Goal: Task Accomplishment & Management: Manage account settings

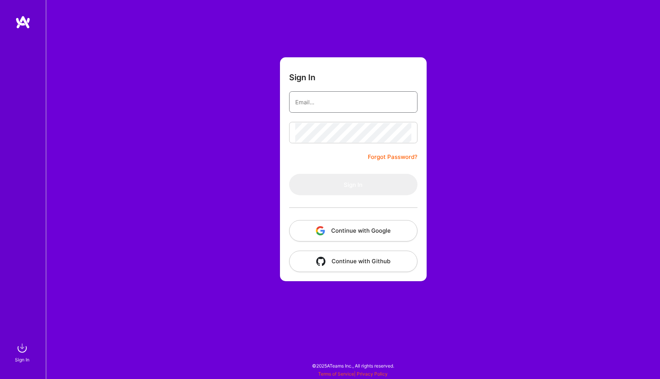
type input "darius@foxcreator.com"
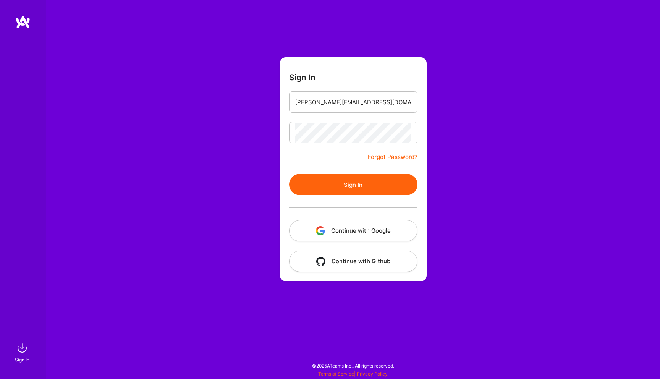
click at [314, 186] on button "Sign In" at bounding box center [353, 184] width 128 height 21
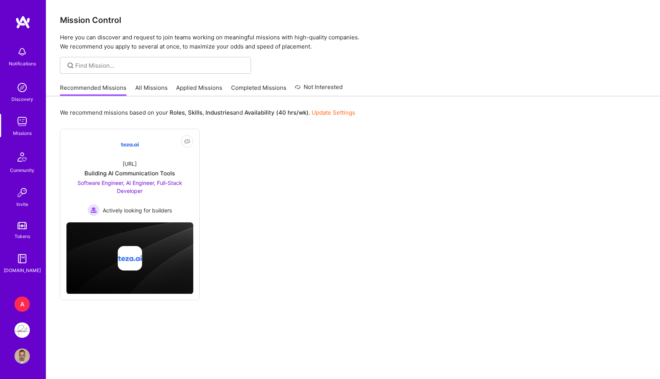
click at [149, 88] on link "All Missions" at bounding box center [151, 90] width 32 height 13
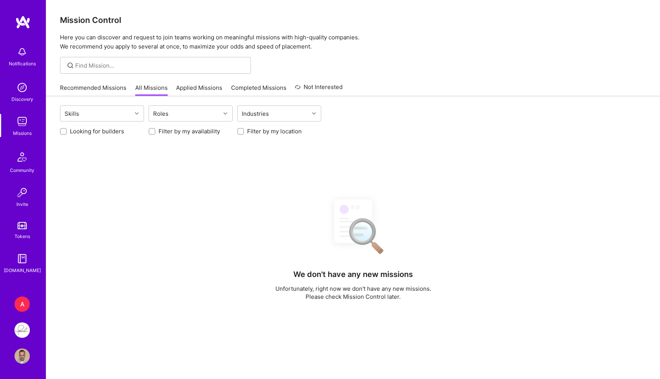
click at [18, 300] on div "A" at bounding box center [22, 304] width 15 height 15
click at [24, 327] on img at bounding box center [22, 329] width 15 height 15
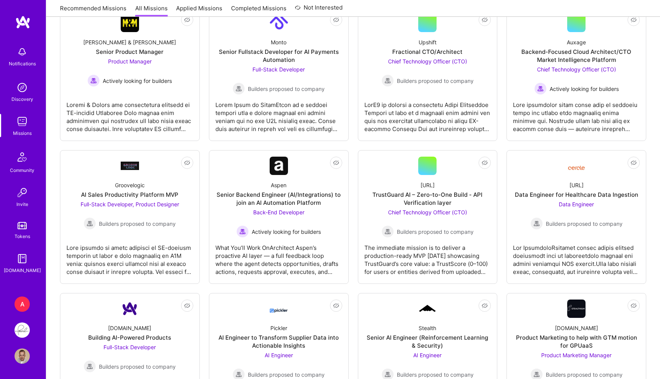
scroll to position [142, 0]
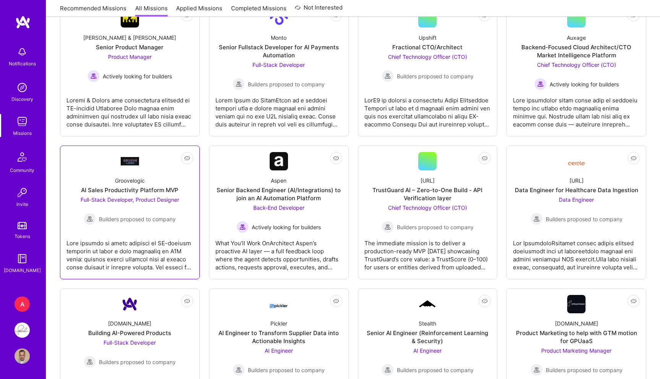
click at [144, 201] on span "Full-Stack Developer, Product Designer" at bounding box center [130, 199] width 99 height 6
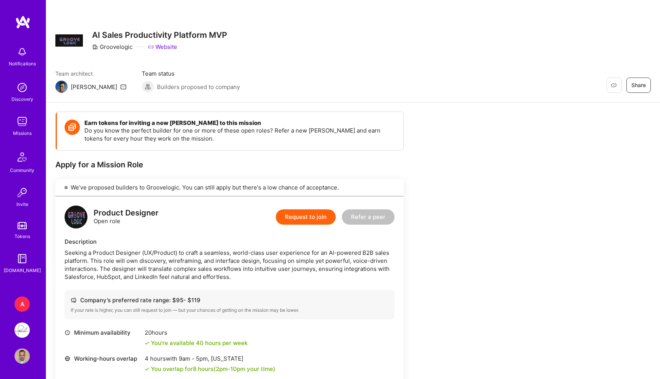
click at [157, 46] on link "Website" at bounding box center [162, 47] width 29 height 8
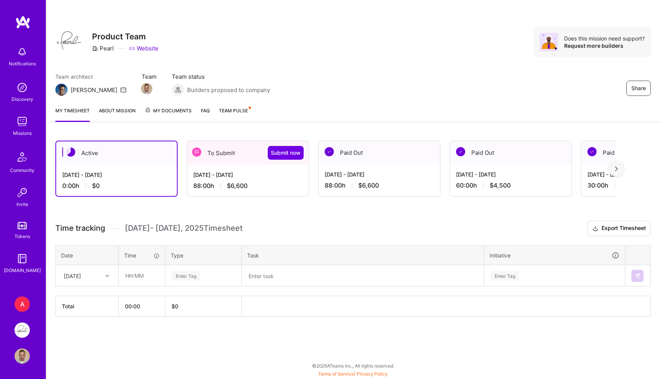
click at [237, 173] on div "[DATE] - [DATE]" at bounding box center [247, 175] width 109 height 8
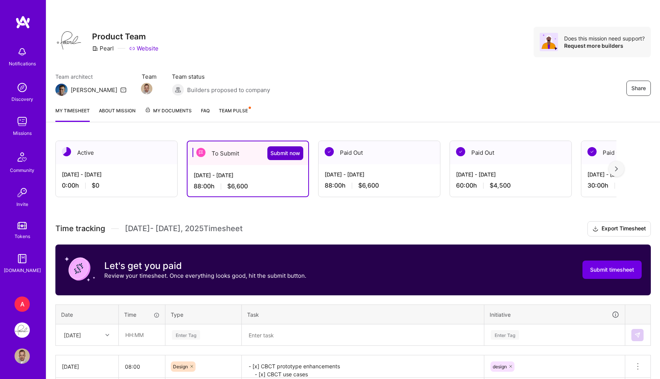
click at [282, 151] on span "Submit now" at bounding box center [286, 153] width 30 height 8
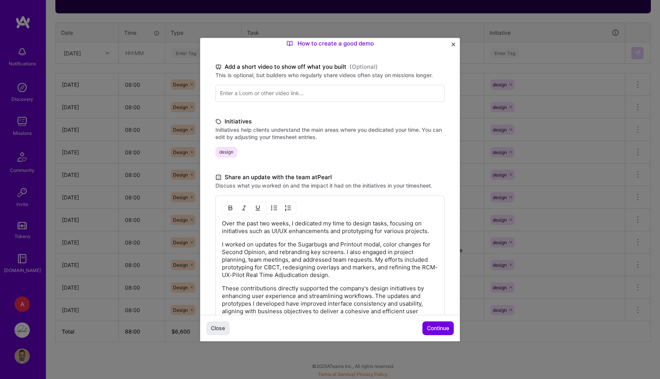
scroll to position [167, 0]
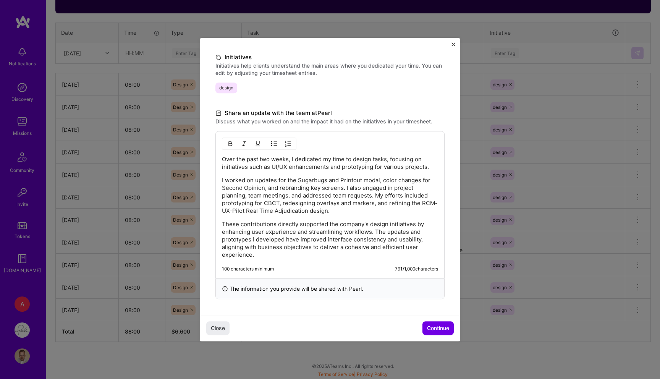
click at [399, 236] on p "These contributions directly supported the company's design initiatives by enha…" at bounding box center [330, 239] width 216 height 38
click at [438, 335] on div "Close Continue" at bounding box center [330, 328] width 260 height 26
click at [430, 328] on span "Continue" at bounding box center [438, 328] width 22 height 8
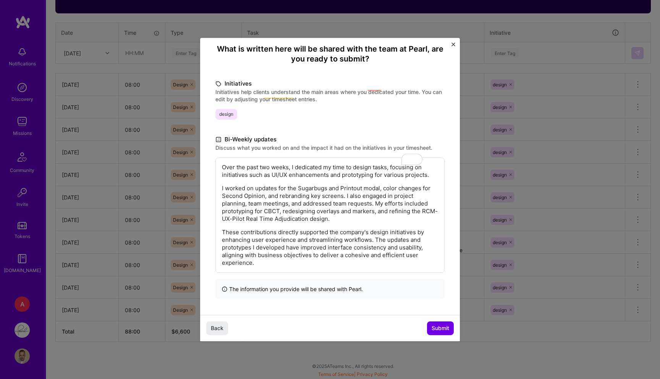
scroll to position [65, 0]
click at [435, 327] on span "Submit" at bounding box center [441, 328] width 18 height 8
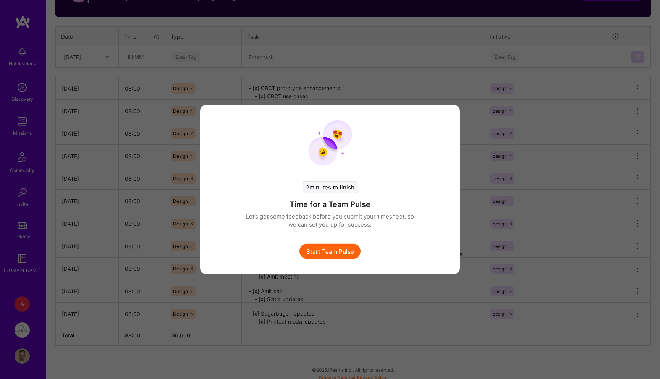
click at [345, 249] on button "Start Team Pulse" at bounding box center [330, 251] width 61 height 15
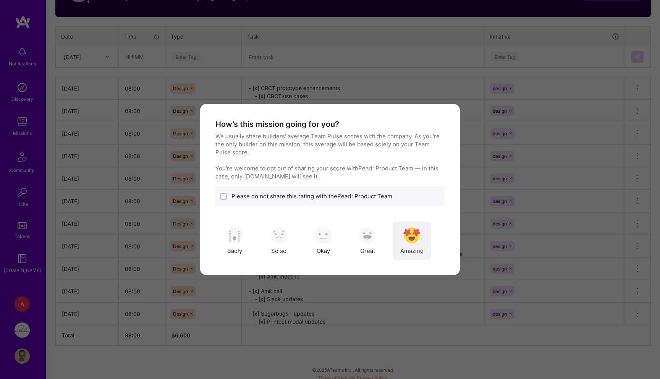
click at [417, 238] on img "modal" at bounding box center [412, 235] width 17 height 17
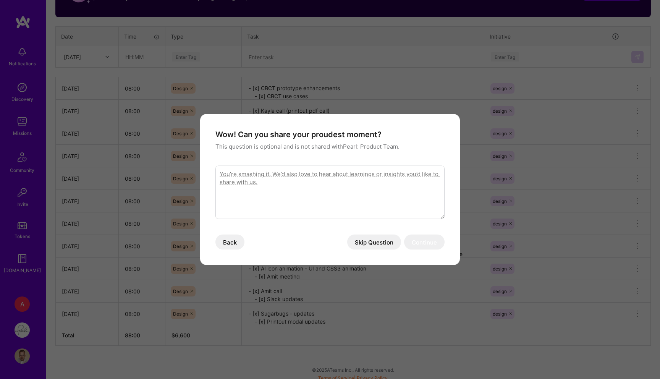
click at [382, 240] on button "Skip Question" at bounding box center [374, 242] width 54 height 15
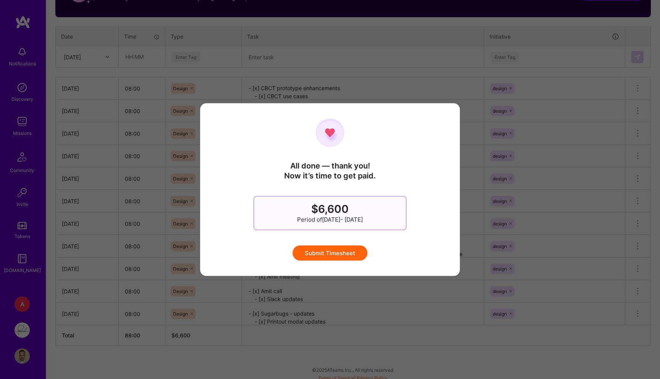
click at [358, 241] on div "All done — thank you! Now it’s time to get paid. $6,600 Period of Sep 16 - Sep …" at bounding box center [330, 189] width 229 height 142
click at [331, 254] on button "Submit Timesheet" at bounding box center [330, 252] width 75 height 15
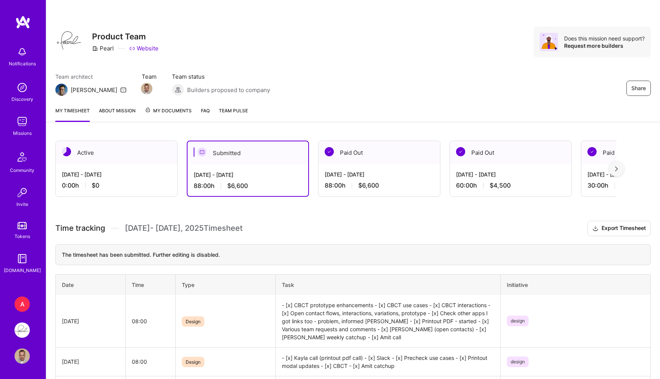
scroll to position [22, 0]
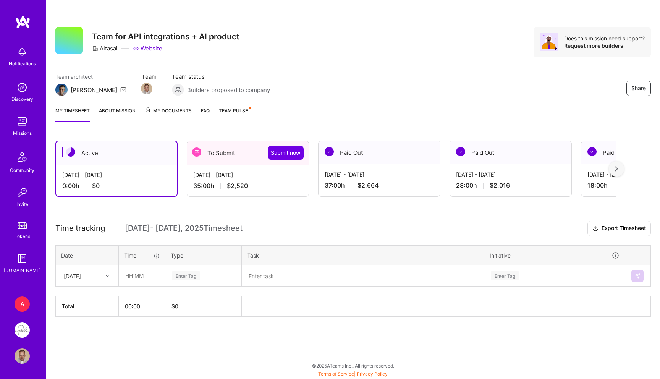
click at [254, 198] on div "Active [DATE] - [DATE] 0:00 h $0 To Submit Submit now [DATE] - [DATE] 35:00 h $…" at bounding box center [353, 242] width 614 height 223
click at [250, 167] on div "[DATE] - [DATE] 35:00 h $2,520" at bounding box center [248, 180] width 122 height 31
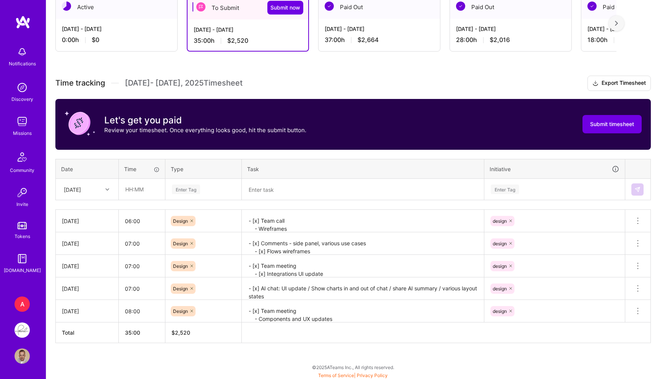
scroll to position [147, 0]
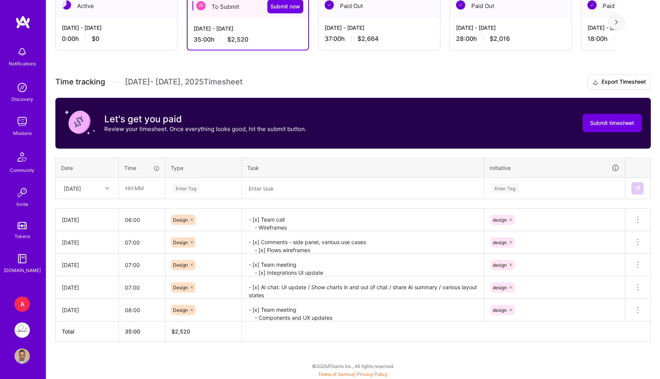
click at [357, 302] on textarea "- [x] Team meeting - Components and UX updates - AI chat updates" at bounding box center [363, 310] width 241 height 21
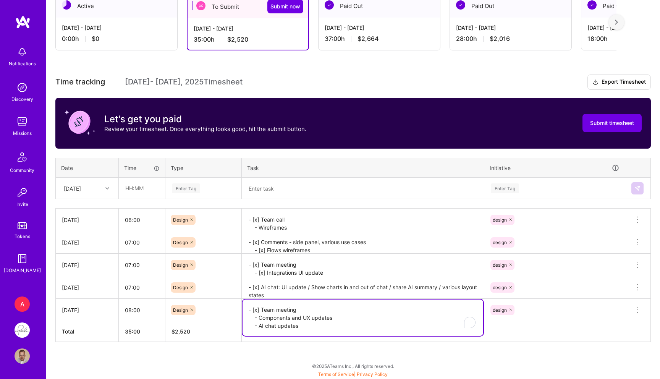
click at [313, 289] on textarea "- [x] AI chat: UI update / Show charts in and out of chat / share AI summary / …" at bounding box center [363, 287] width 241 height 21
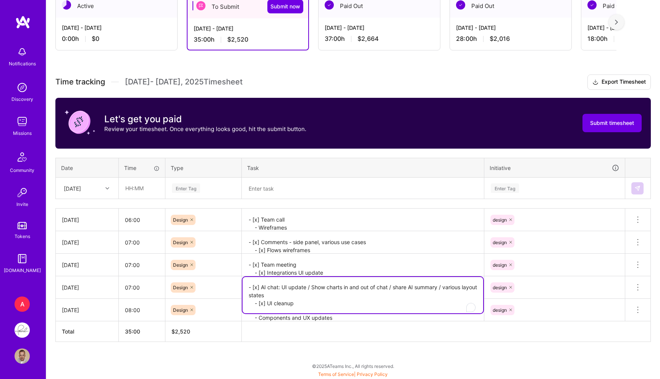
drag, startPoint x: 250, startPoint y: 286, endPoint x: 359, endPoint y: 319, distance: 113.9
click at [359, 319] on tbody "[DATE] 06:00 Design - [x] Team call - Wireframes - DS components design Delete …" at bounding box center [353, 265] width 595 height 113
click at [641, 287] on icon at bounding box center [638, 287] width 9 height 9
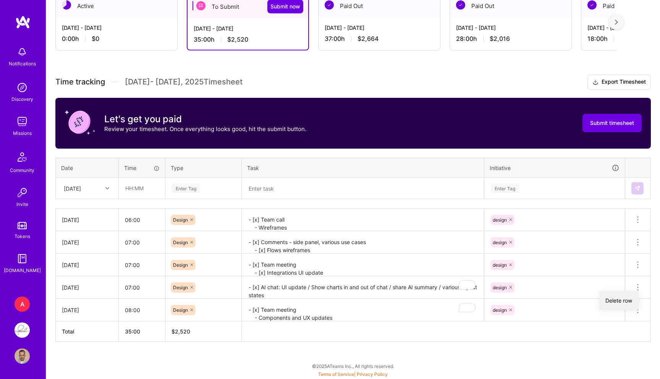
click at [617, 299] on button "Delete row" at bounding box center [620, 300] width 40 height 19
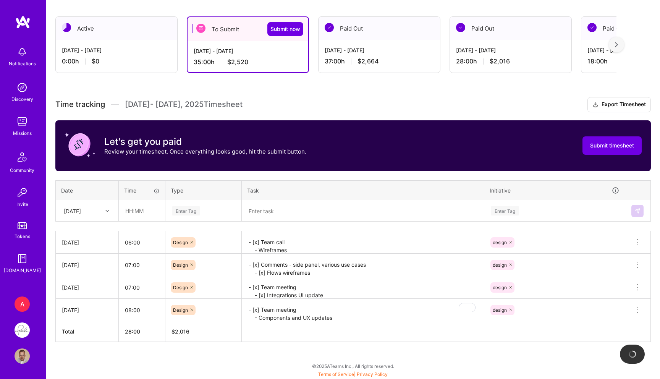
click at [88, 204] on div "[DATE]" at bounding box center [81, 210] width 42 height 13
click at [80, 261] on div "[DATE]" at bounding box center [87, 261] width 62 height 14
click at [144, 212] on input "text" at bounding box center [141, 211] width 45 height 20
type input "6"
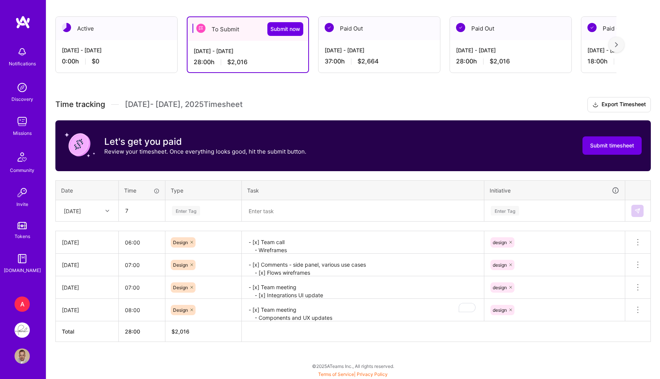
type input "07:00"
click at [177, 203] on div "Enter Tag" at bounding box center [203, 211] width 75 height 20
click at [187, 208] on div "Enter Tag" at bounding box center [186, 211] width 28 height 12
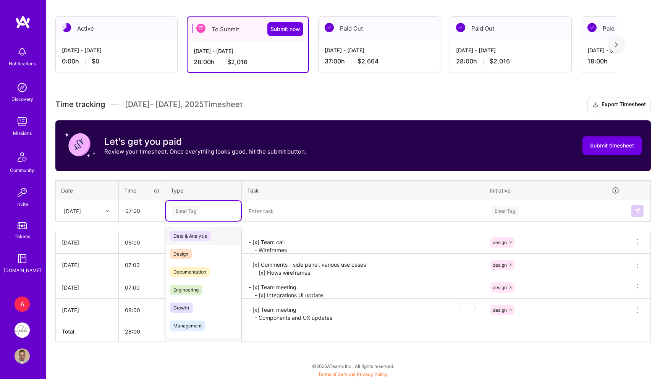
click at [185, 209] on div "Enter Tag" at bounding box center [186, 211] width 28 height 12
click at [184, 250] on span "Design" at bounding box center [181, 254] width 23 height 10
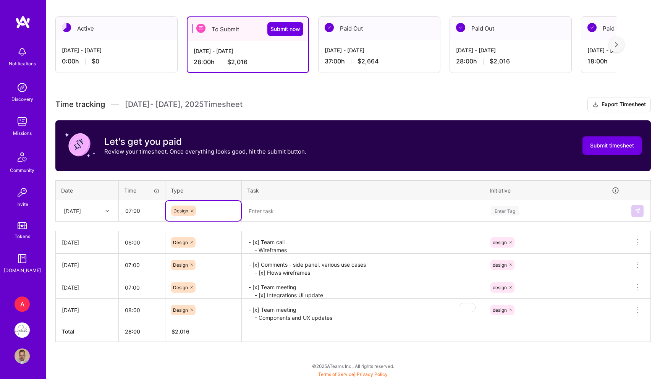
click at [303, 222] on div "Time tracking [DATE] - [DATE] Timesheet Export Timesheet Let's get you paid Rev…" at bounding box center [353, 219] width 596 height 245
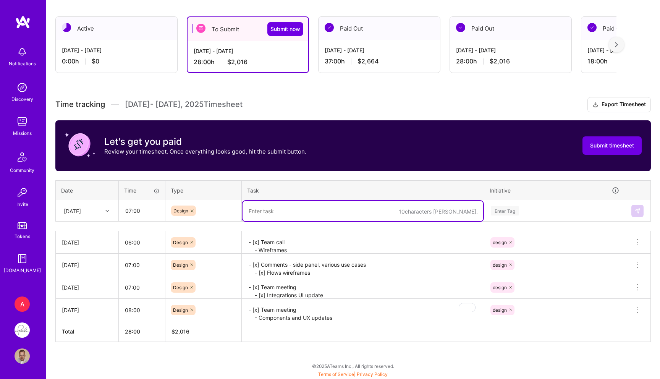
click at [290, 217] on textarea "To enrich screen reader interactions, please activate Accessibility in Grammarl…" at bounding box center [363, 211] width 241 height 20
paste textarea "- [x] AI chat: UI update / Show charts in and out of chat / share AI summary / …"
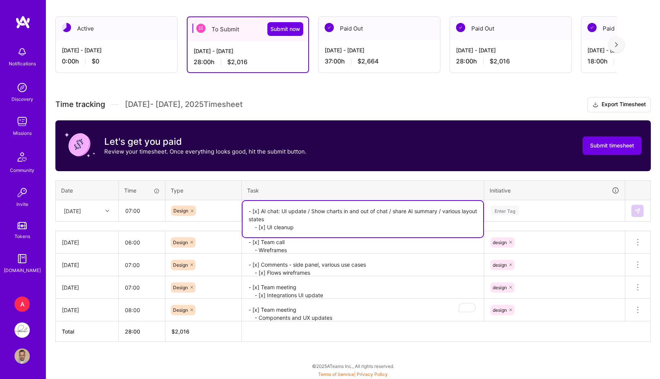
type textarea "- [x] AI chat: UI update / Show charts in and out of chat / share AI summary / …"
click at [506, 211] on div "Enter Tag" at bounding box center [505, 211] width 28 height 12
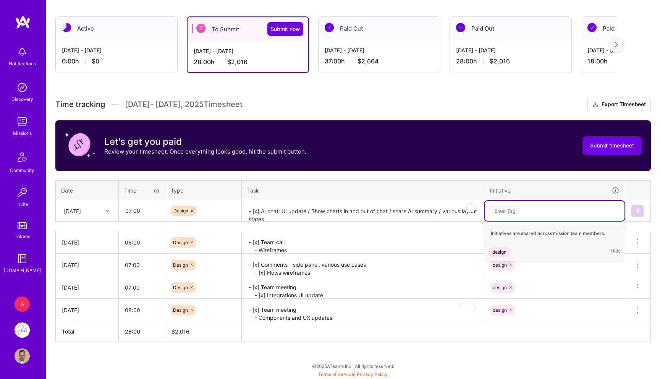
click at [499, 255] on div "design" at bounding box center [500, 252] width 14 height 8
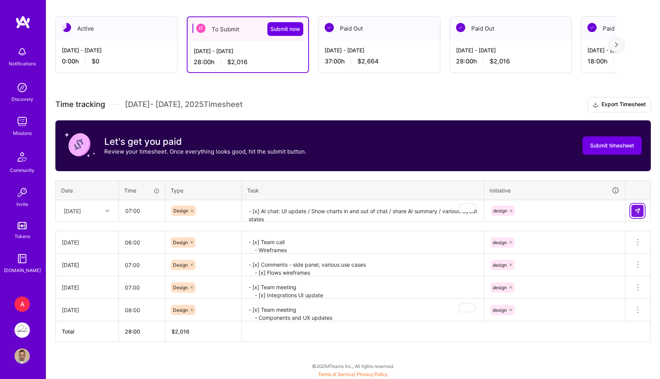
click at [637, 212] on img at bounding box center [638, 211] width 6 height 6
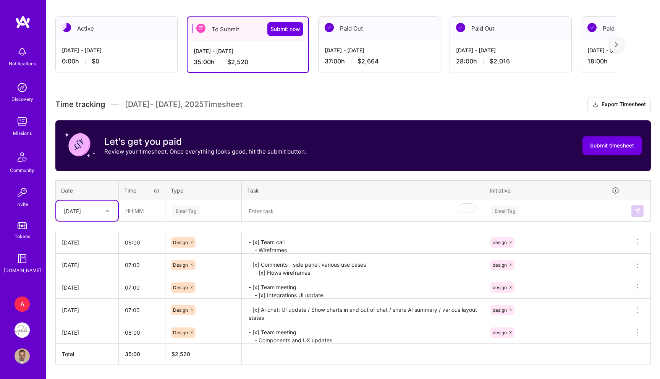
click at [371, 39] on div "Paid Out" at bounding box center [380, 28] width 122 height 23
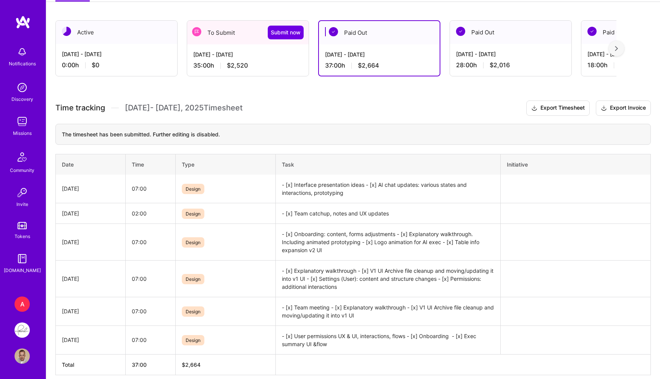
scroll to position [124, 0]
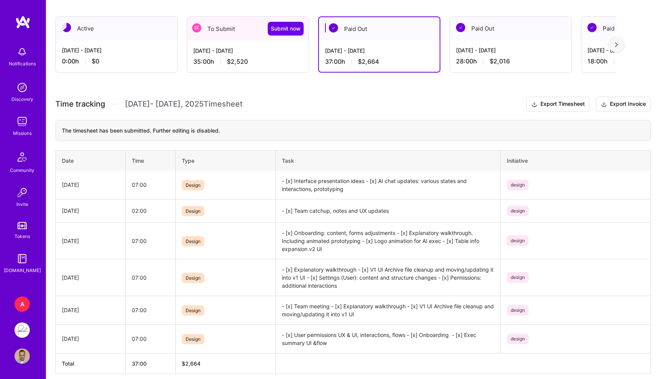
click at [240, 60] on span "$2,520" at bounding box center [237, 62] width 21 height 8
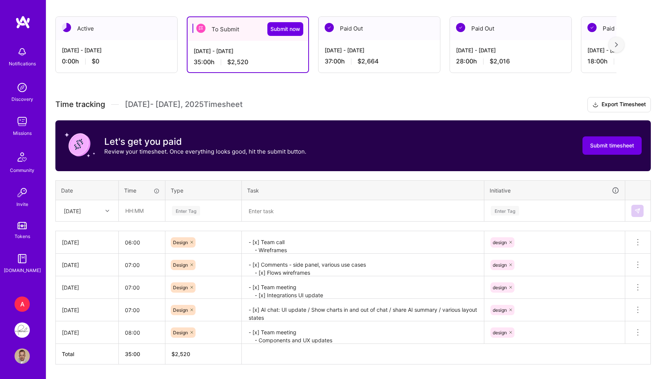
scroll to position [147, 0]
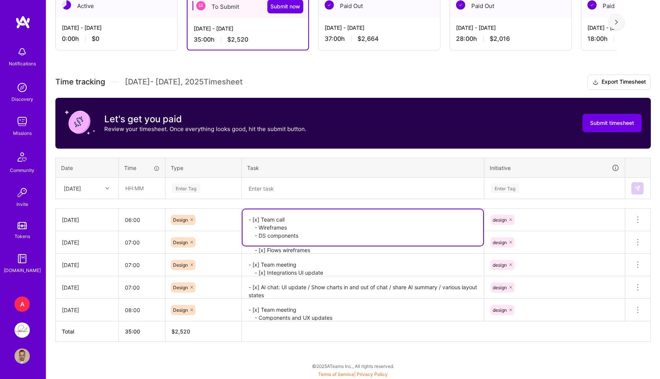
click at [273, 216] on textarea "- [x] Team call - Wireframes - DS components" at bounding box center [363, 227] width 241 height 36
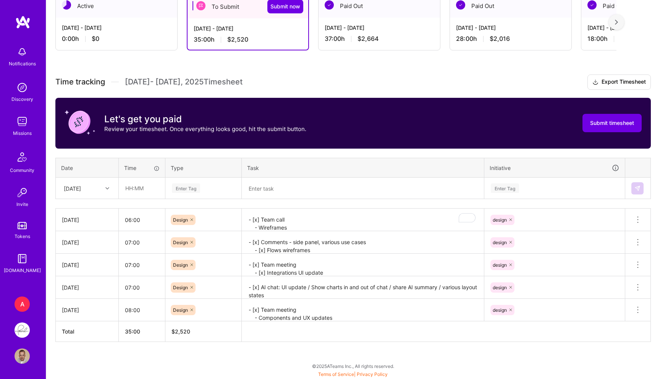
click at [533, 350] on div "Active [DATE] - [DATE] 0:00 h $0 To Submit Submit now [DATE] - [DATE] 35:00 h $…" at bounding box center [353, 182] width 614 height 395
click at [352, 279] on textarea "- [x] AI chat: UI update / Show charts in and out of chat / share AI summary / …" at bounding box center [363, 287] width 241 height 21
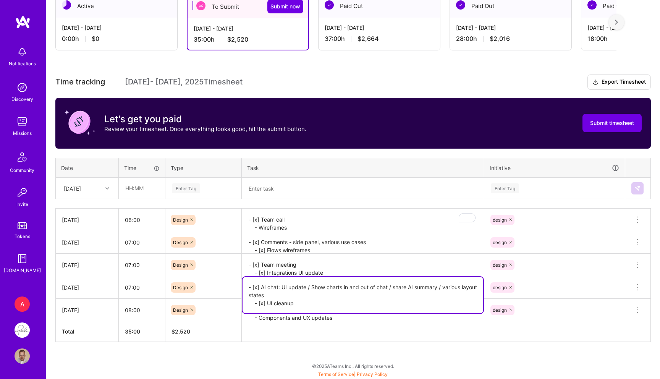
click at [366, 19] on div "[DATE] - [DATE] 37:00 h $2,664" at bounding box center [380, 33] width 122 height 31
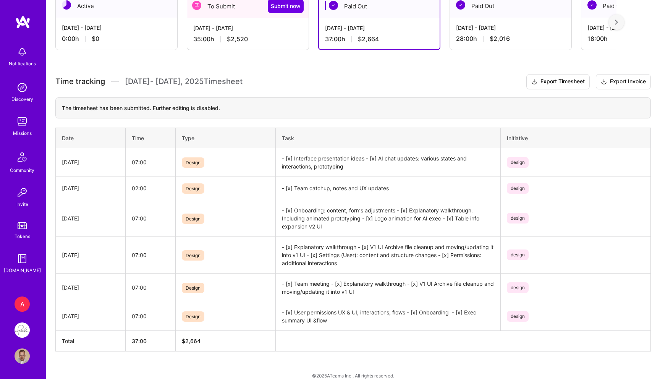
click at [257, 32] on div "[DATE] - [DATE] 35:00 h $2,520" at bounding box center [248, 33] width 122 height 31
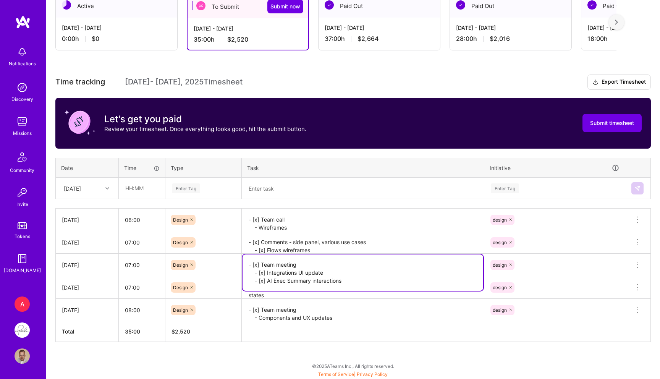
click at [302, 269] on textarea "- [x] Team meeting - [x] Integrations UI update - [x] AI Exec Summary interacti…" at bounding box center [363, 272] width 241 height 36
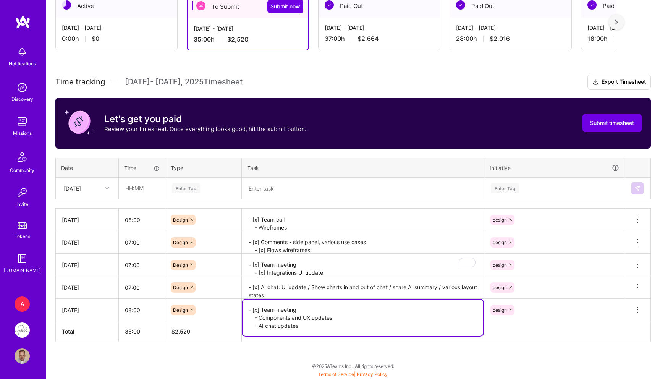
click at [297, 308] on textarea "- [x] Team meeting - Components and UX updates - AI chat updates" at bounding box center [363, 318] width 241 height 36
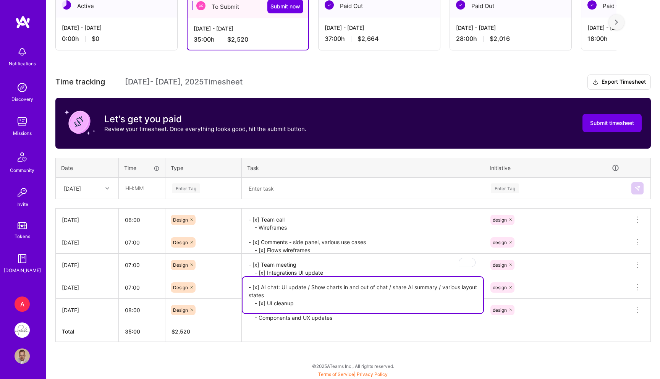
click at [279, 284] on textarea "- [x] AI chat: UI update / Show charts in and out of chat / share AI summary / …" at bounding box center [363, 295] width 241 height 36
click at [642, 283] on icon at bounding box center [638, 287] width 9 height 9
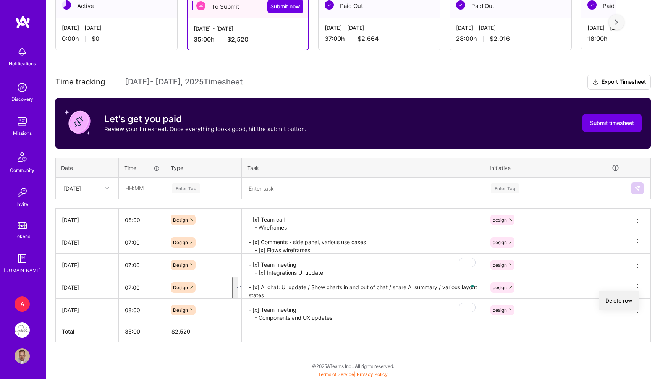
click at [630, 300] on button "Delete row" at bounding box center [620, 300] width 40 height 19
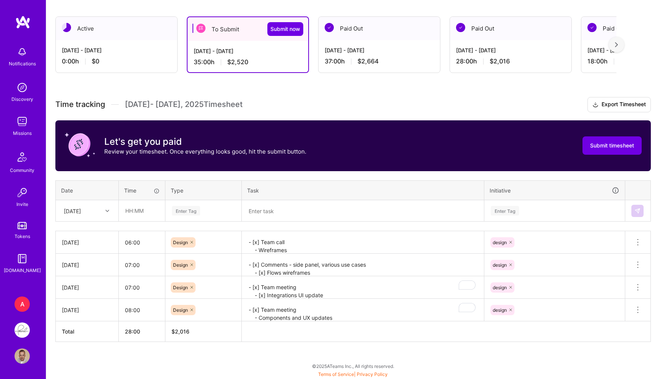
click at [85, 216] on div "[DATE]" at bounding box center [81, 210] width 42 height 13
click at [83, 260] on div "[DATE]" at bounding box center [87, 261] width 62 height 14
click at [135, 205] on input "text" at bounding box center [141, 211] width 45 height 20
type input "04:00"
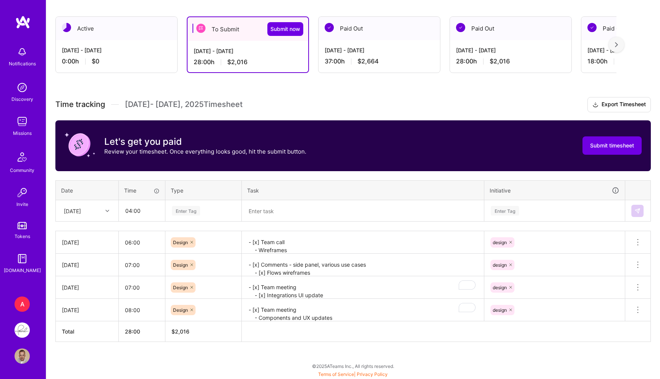
click at [211, 206] on div "Enter Tag" at bounding box center [203, 211] width 65 height 10
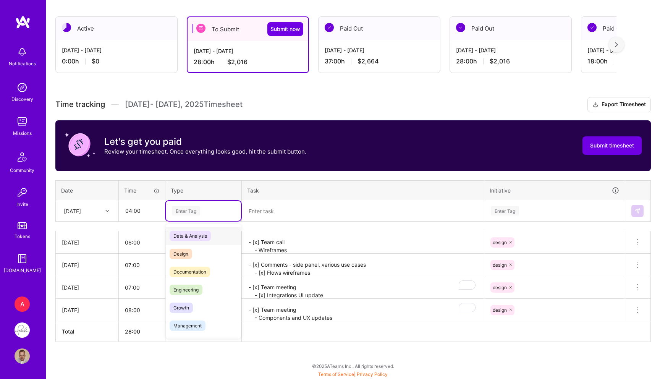
click at [182, 243] on div "Data & Analysis" at bounding box center [203, 236] width 75 height 18
type input "de"
click at [205, 224] on div "Design" at bounding box center [203, 236] width 75 height 24
click at [206, 232] on div "Design" at bounding box center [203, 236] width 75 height 18
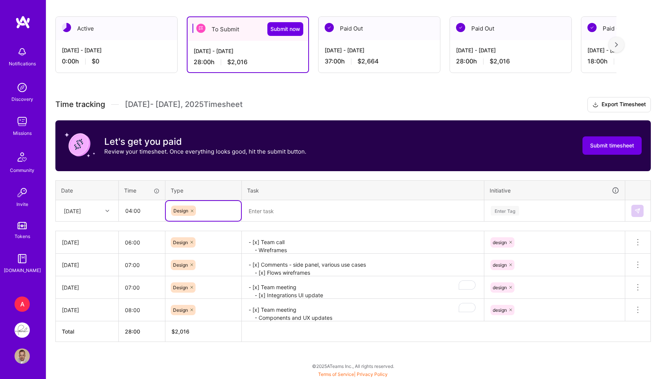
click at [303, 215] on textarea at bounding box center [363, 211] width 241 height 20
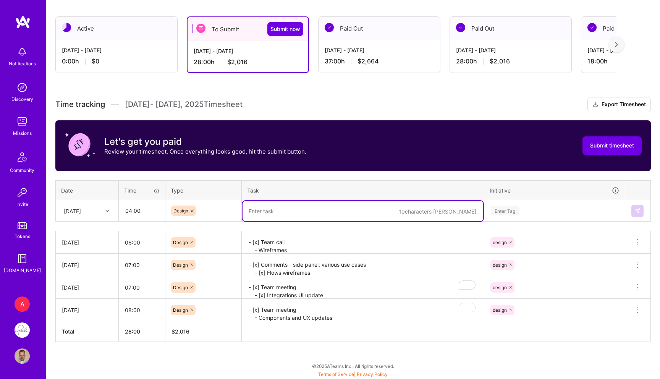
paste textarea "- [x] AI chat: UI update / Show charts in and out of chat / share AI summary / …"
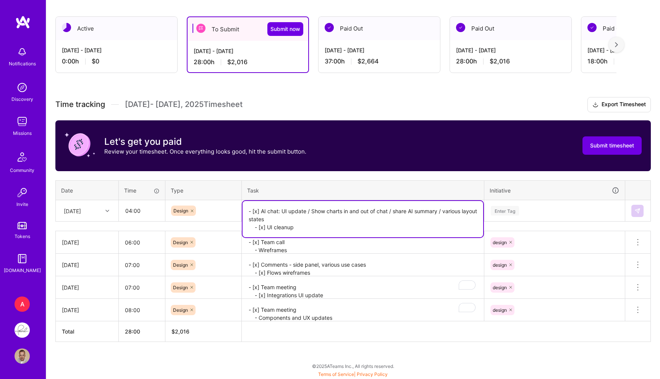
type textarea "- [x] AI chat: UI update / Show charts in and out of chat / share AI summary / …"
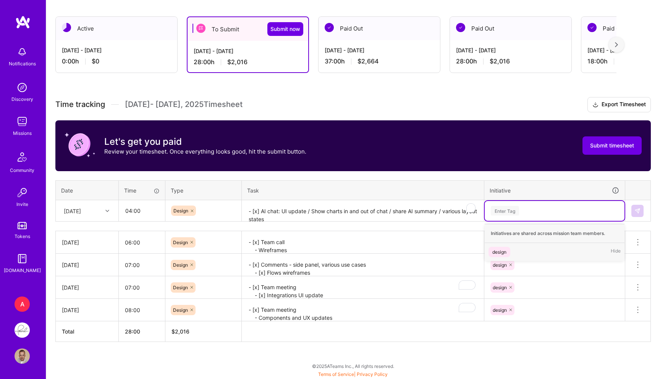
click at [553, 205] on div "Enter Tag" at bounding box center [555, 211] width 140 height 20
click at [502, 245] on div "design Hide" at bounding box center [555, 252] width 140 height 18
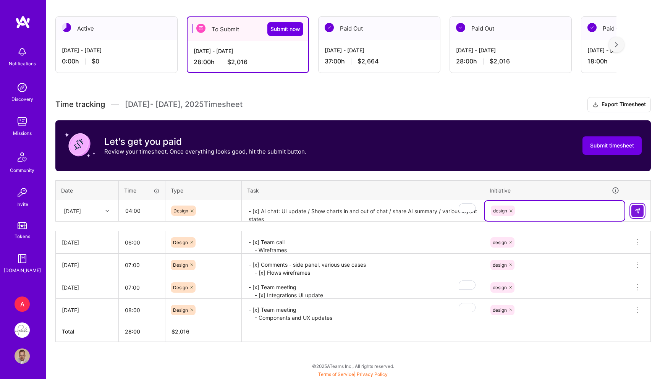
click at [639, 209] on img at bounding box center [638, 211] width 6 height 6
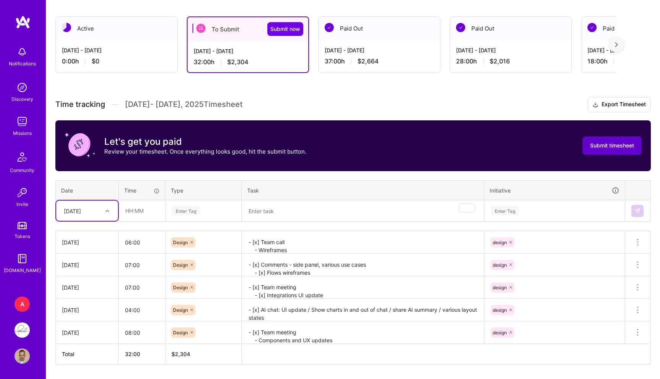
click at [612, 147] on span "Submit timesheet" at bounding box center [612, 146] width 44 height 8
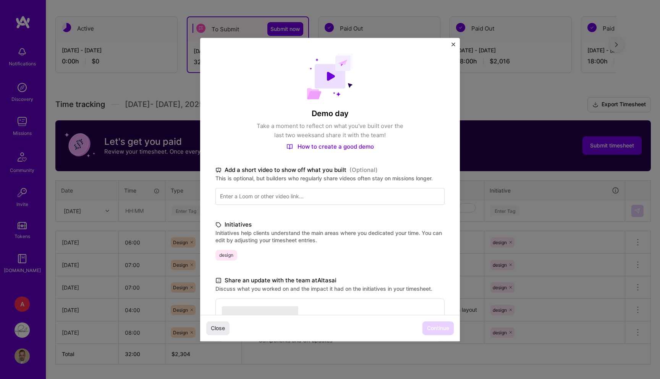
scroll to position [154, 0]
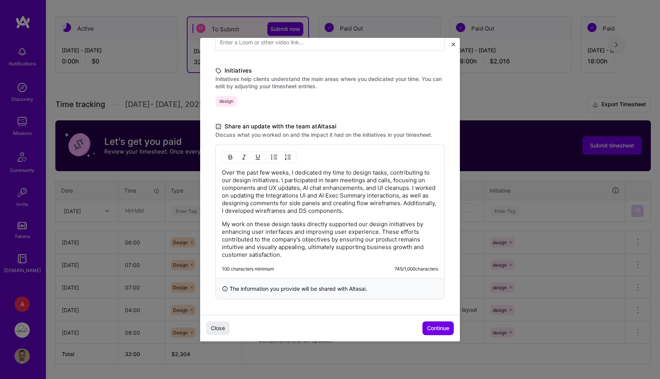
click at [321, 214] on p "Over the past few weeks, I dedicated my time to design tasks, contributing to o…" at bounding box center [330, 192] width 216 height 46
click at [438, 329] on span "Continue" at bounding box center [438, 328] width 22 height 8
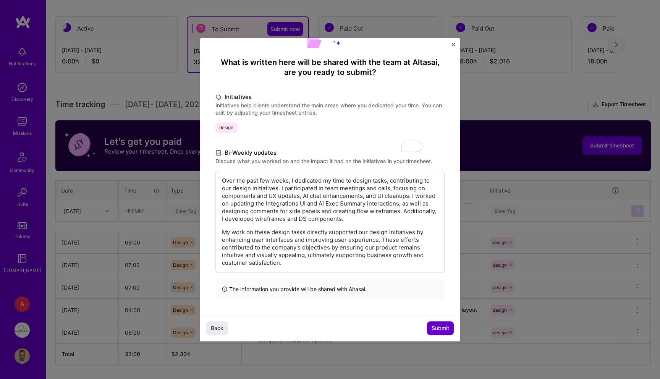
click at [435, 321] on button "Submit" at bounding box center [440, 328] width 27 height 14
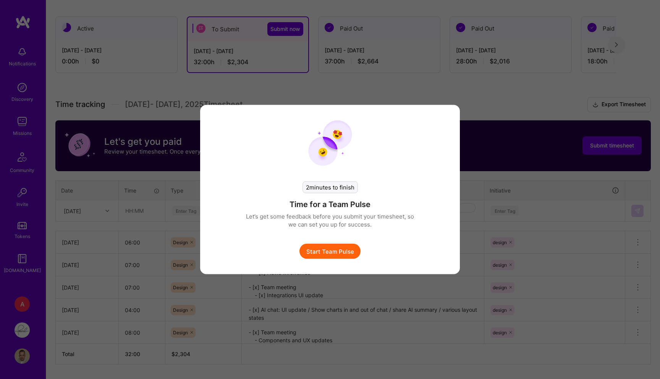
click at [335, 251] on button "Start Team Pulse" at bounding box center [330, 251] width 61 height 15
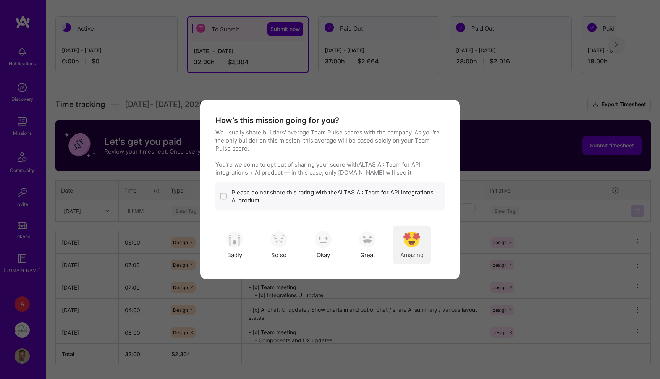
click at [418, 251] on span "Amazing" at bounding box center [411, 255] width 23 height 8
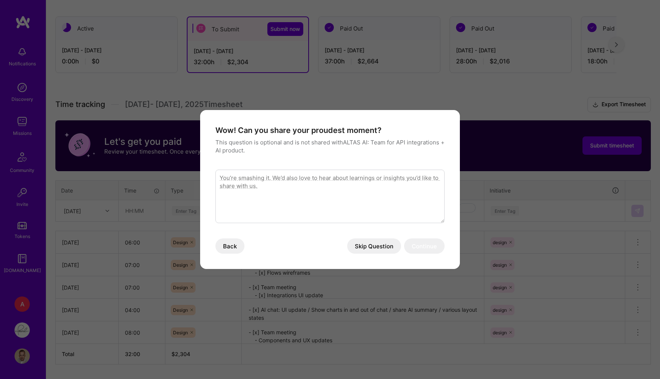
click at [379, 247] on button "Skip Question" at bounding box center [374, 245] width 54 height 15
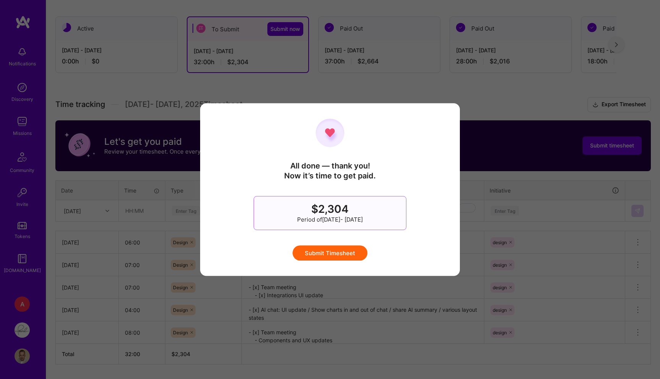
click at [336, 253] on button "Submit Timesheet" at bounding box center [330, 252] width 75 height 15
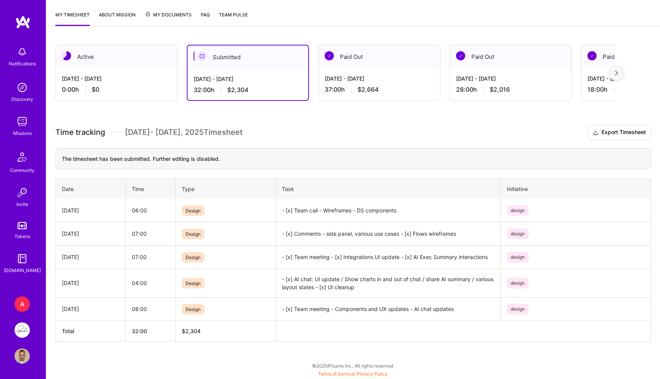
scroll to position [0, 0]
